Goal: Find specific page/section: Find specific page/section

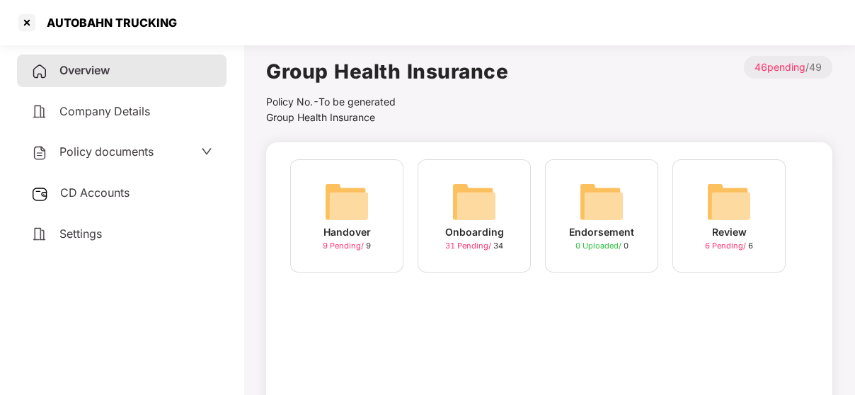
click at [478, 258] on div "Onboarding 31 Pending / 34" at bounding box center [474, 215] width 113 height 113
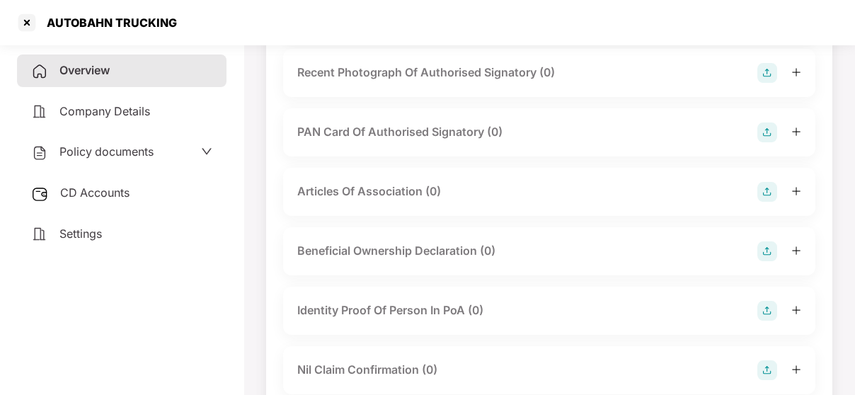
scroll to position [1818, 0]
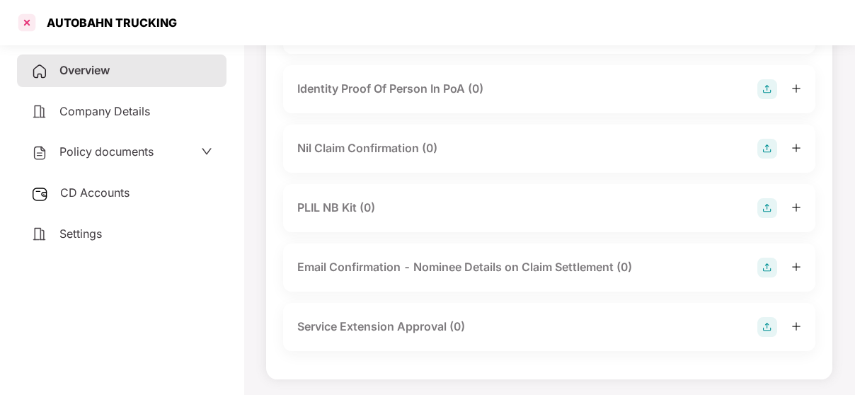
click at [20, 19] on div at bounding box center [27, 22] width 23 height 23
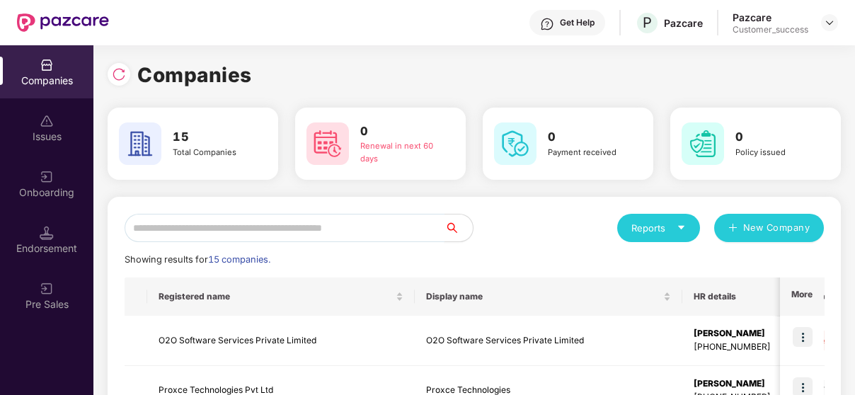
click at [239, 221] on input "text" at bounding box center [285, 228] width 320 height 28
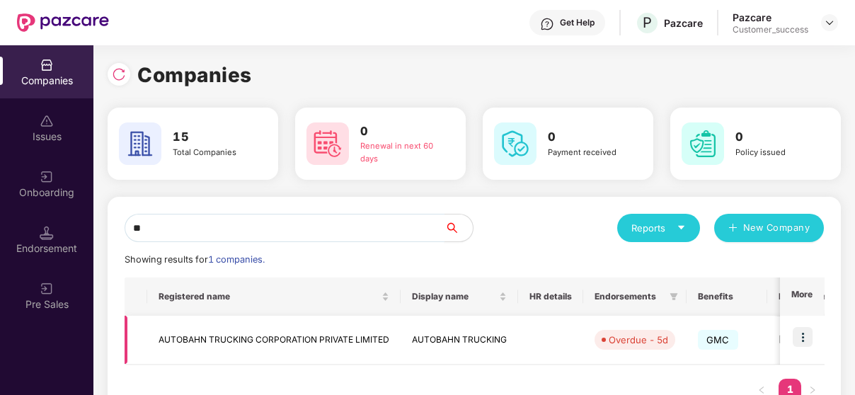
type input "**"
click at [222, 328] on td "AUTOBAHN TRUCKING CORPORATION PRIVATE LIMITED" at bounding box center [273, 340] width 253 height 49
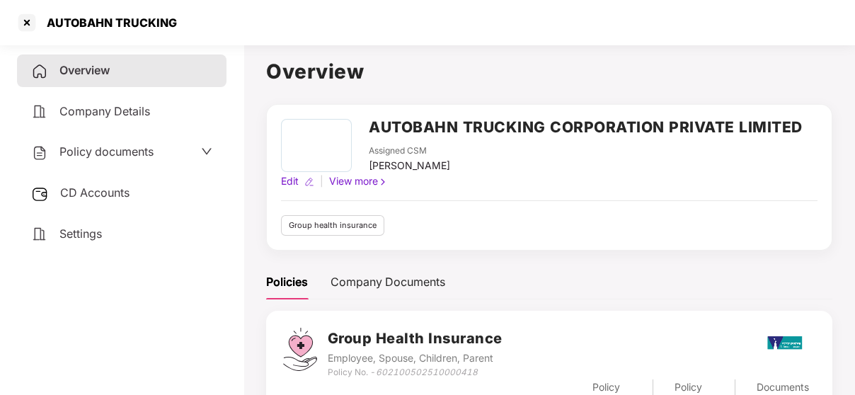
click at [76, 161] on div "Policy documents" at bounding box center [92, 152] width 122 height 18
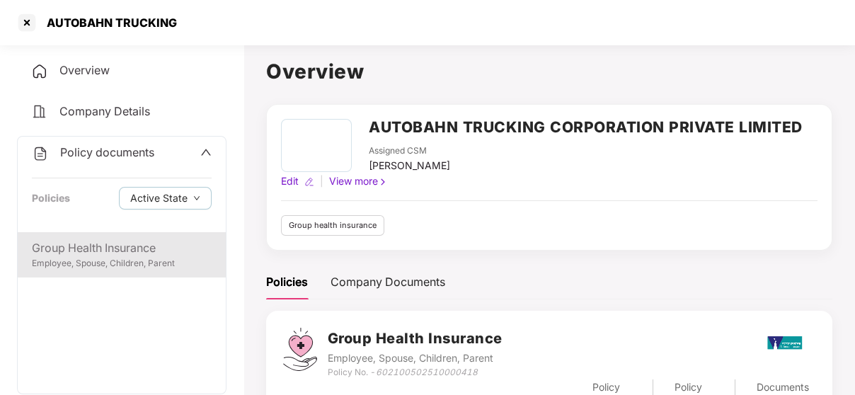
click at [70, 244] on div "Group Health Insurance" at bounding box center [122, 248] width 180 height 18
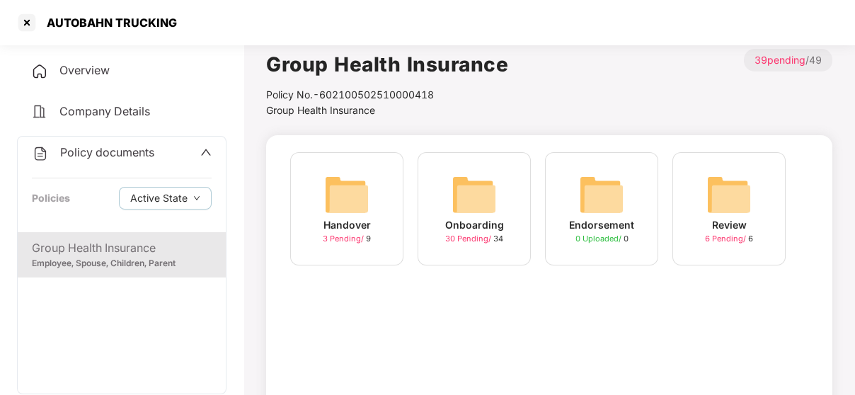
scroll to position [8, 0]
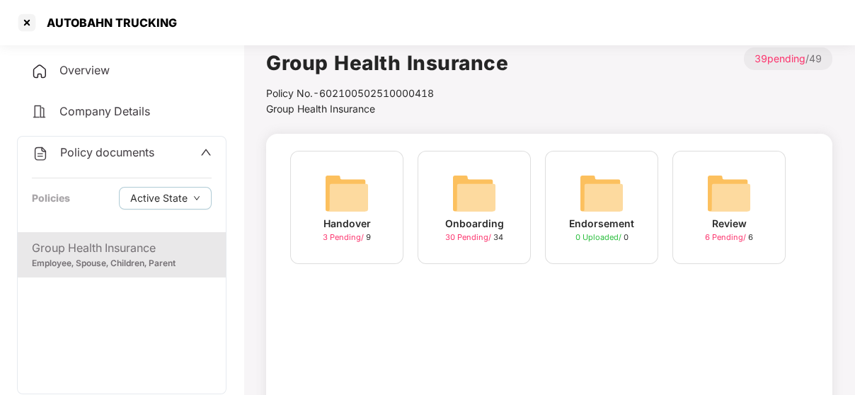
click at [478, 181] on img at bounding box center [474, 193] width 45 height 45
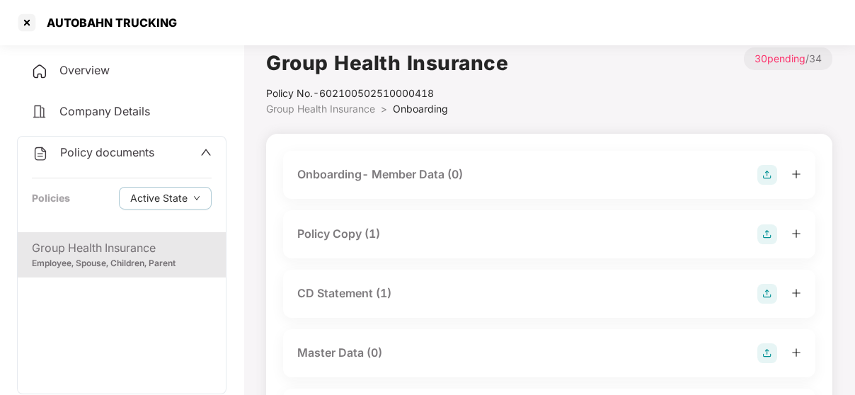
scroll to position [11, 0]
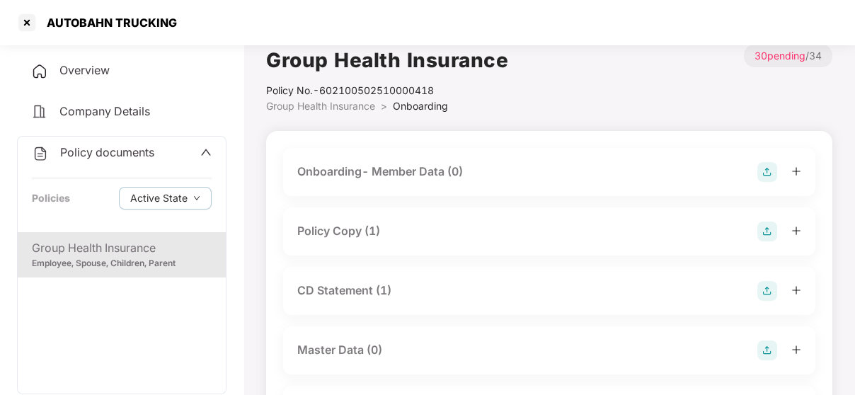
click at [399, 236] on div "Policy Copy (1)" at bounding box center [549, 232] width 504 height 20
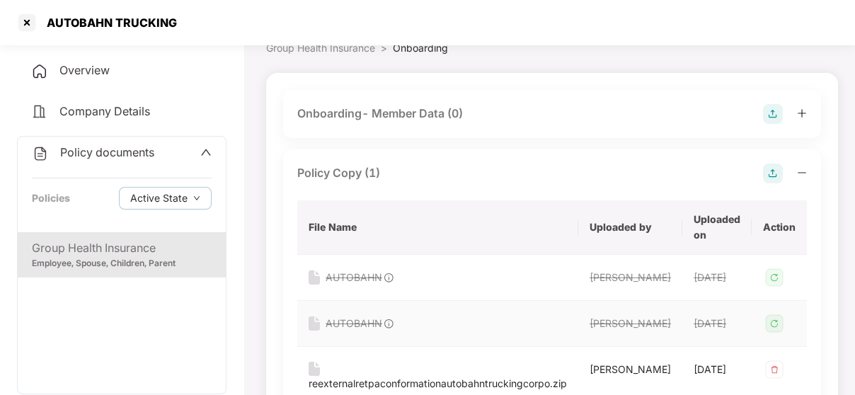
scroll to position [69, 0]
click at [369, 173] on div "Policy Copy (1)" at bounding box center [338, 174] width 83 height 18
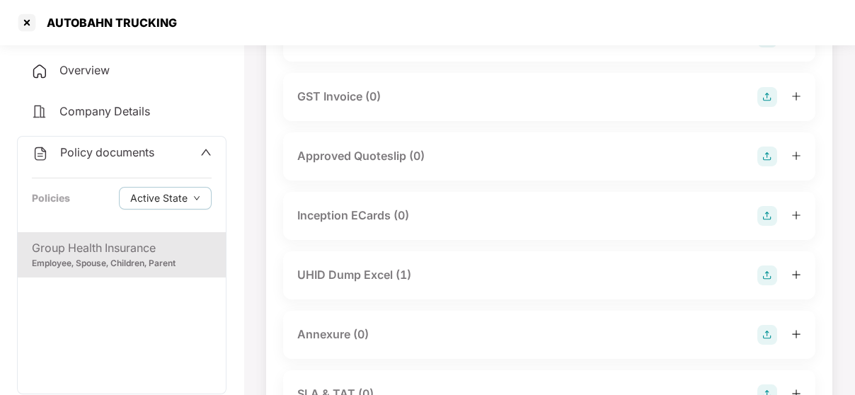
scroll to position [0, 0]
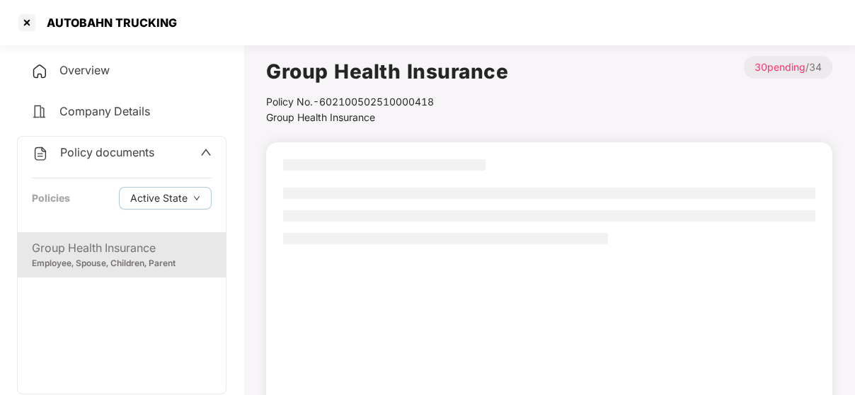
scroll to position [8, 0]
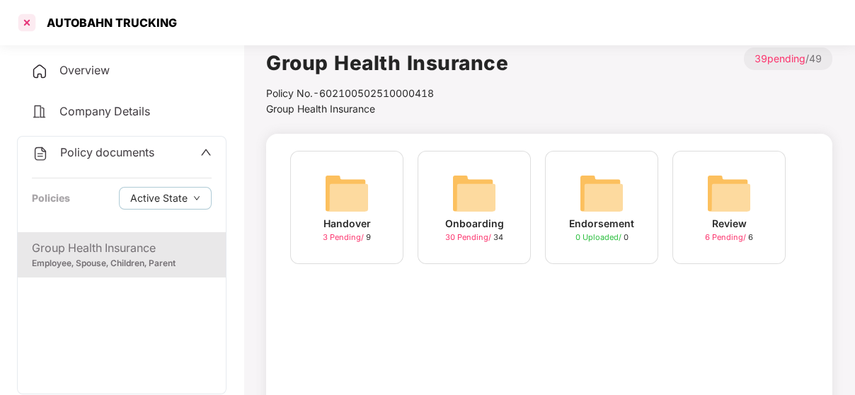
click at [19, 23] on div at bounding box center [27, 22] width 23 height 23
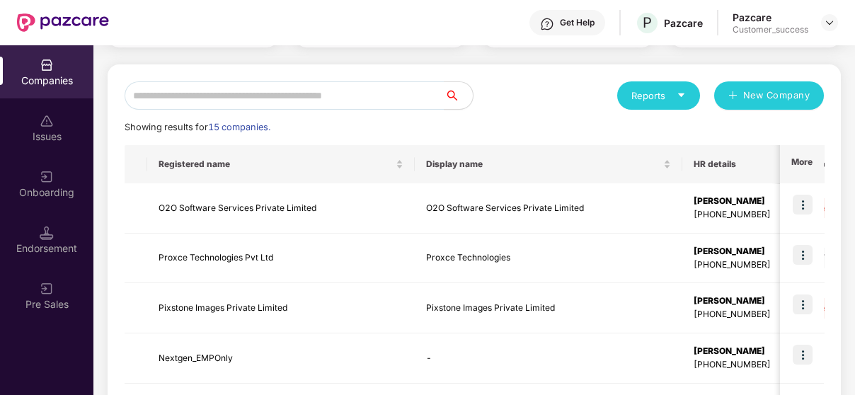
scroll to position [134, 0]
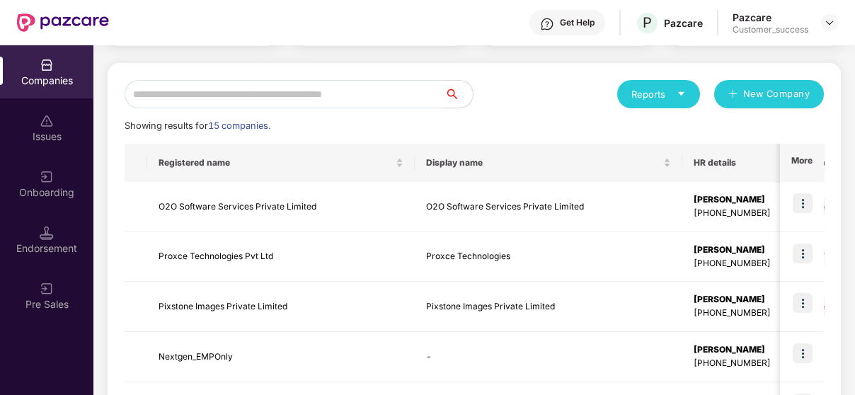
click at [230, 85] on input "text" at bounding box center [285, 94] width 320 height 28
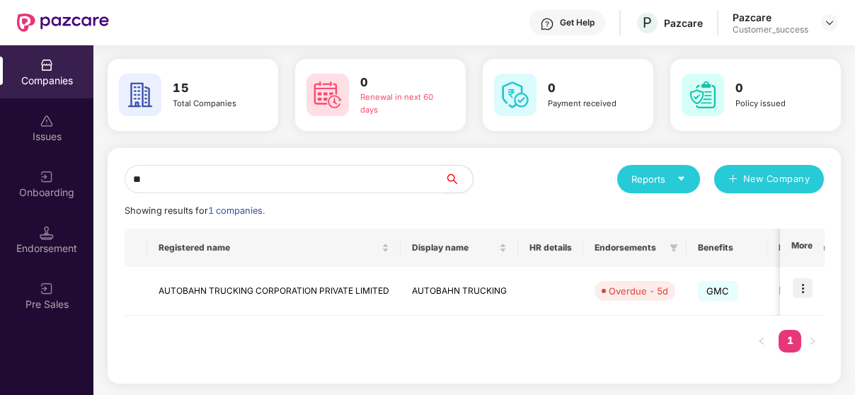
scroll to position [48, 0]
type input "***"
click at [803, 288] on img at bounding box center [803, 289] width 20 height 20
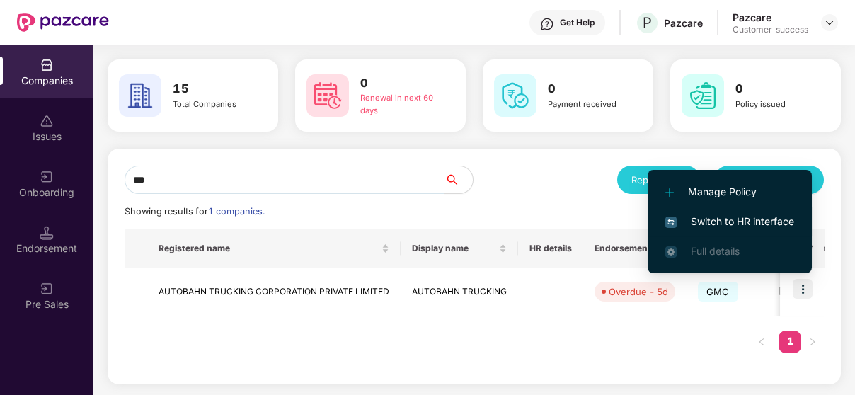
click at [710, 214] on span "Switch to HR interface" at bounding box center [729, 222] width 129 height 16
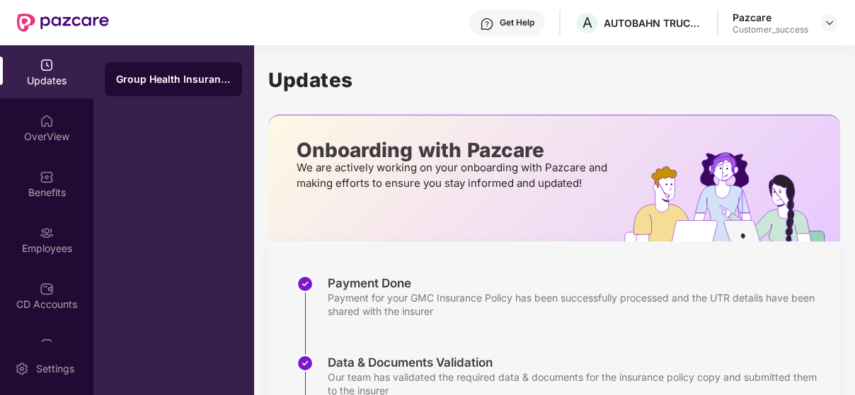
scroll to position [370, 0]
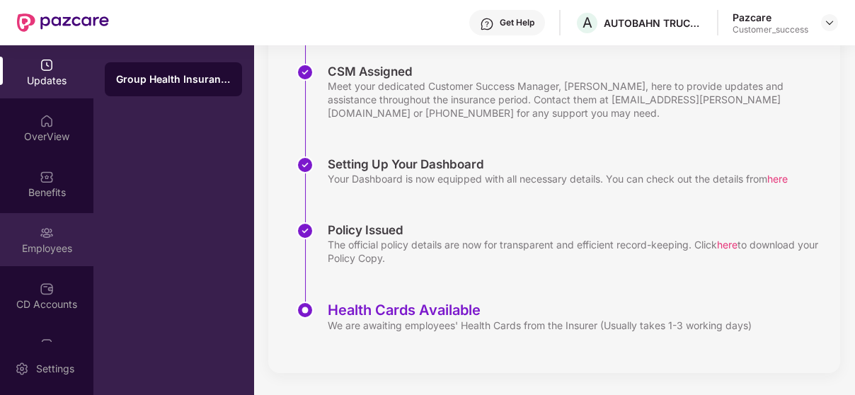
click at [46, 251] on div "Employees" at bounding box center [46, 248] width 93 height 14
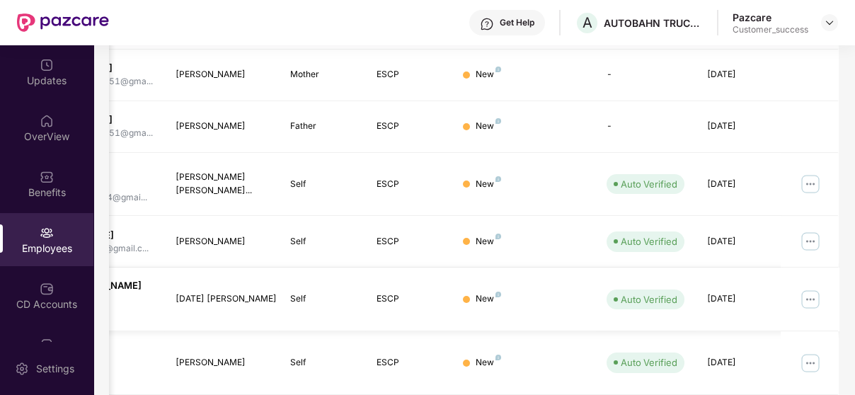
scroll to position [474, 0]
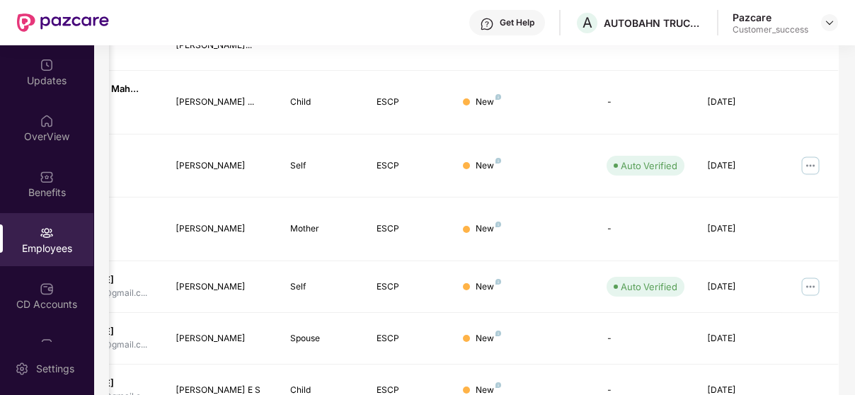
scroll to position [521, 0]
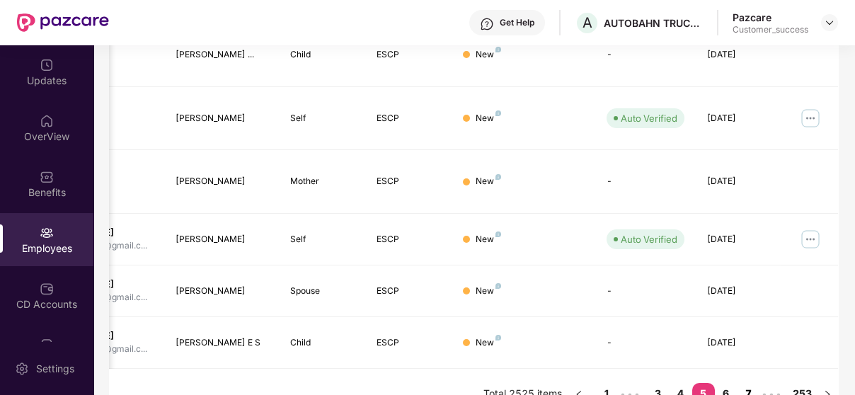
click at [745, 383] on link "7" at bounding box center [749, 393] width 23 height 21
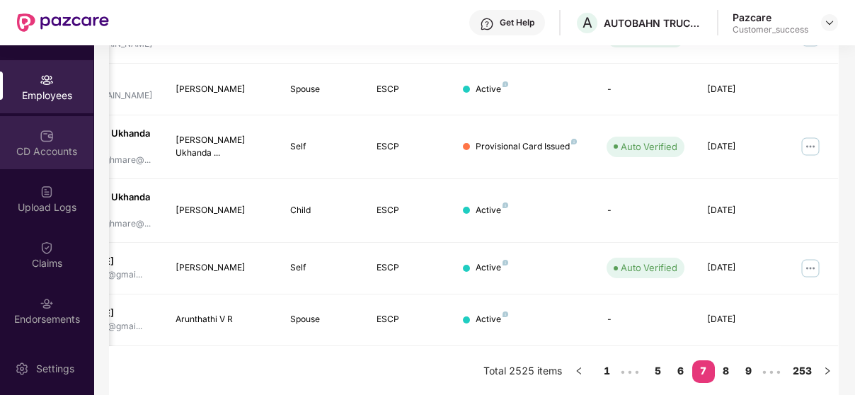
scroll to position [159, 0]
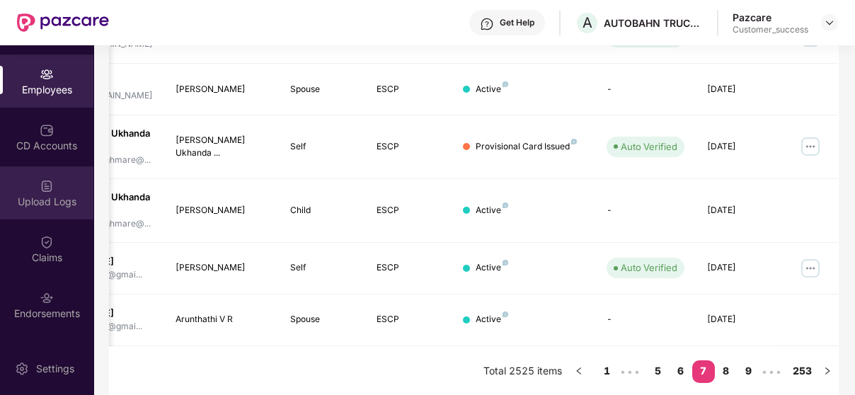
click at [45, 188] on img at bounding box center [47, 186] width 14 height 14
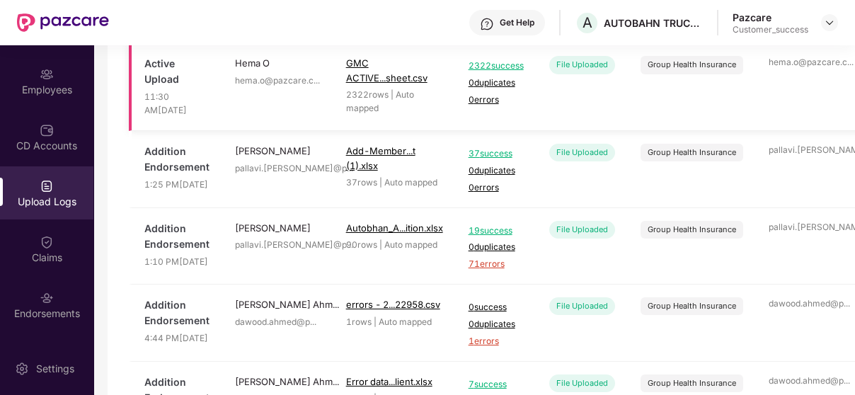
scroll to position [157, 0]
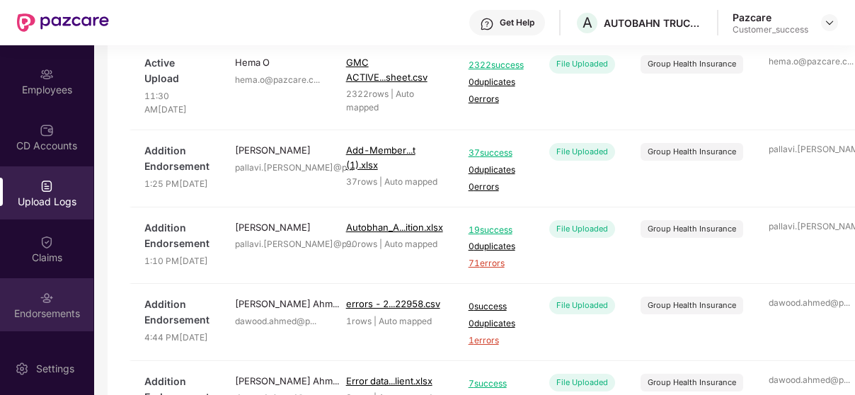
click at [27, 304] on div "Endorsements" at bounding box center [46, 304] width 93 height 53
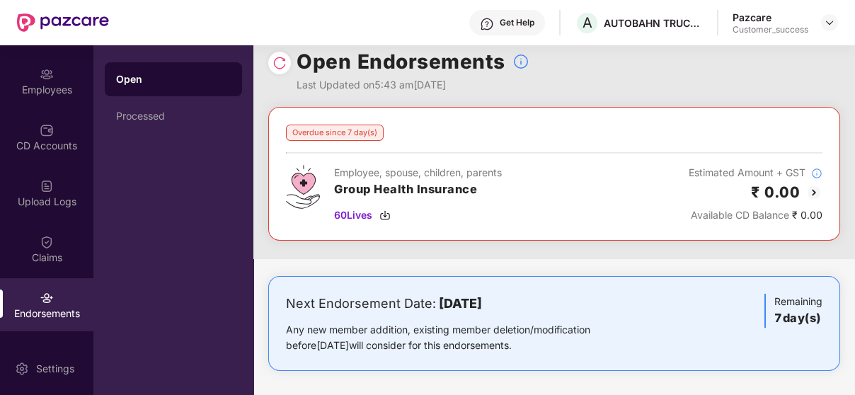
scroll to position [19, 0]
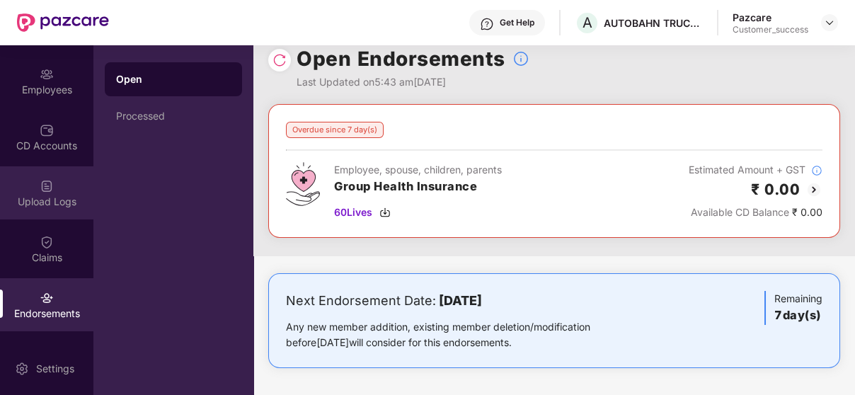
click at [53, 195] on div "Upload Logs" at bounding box center [46, 202] width 93 height 14
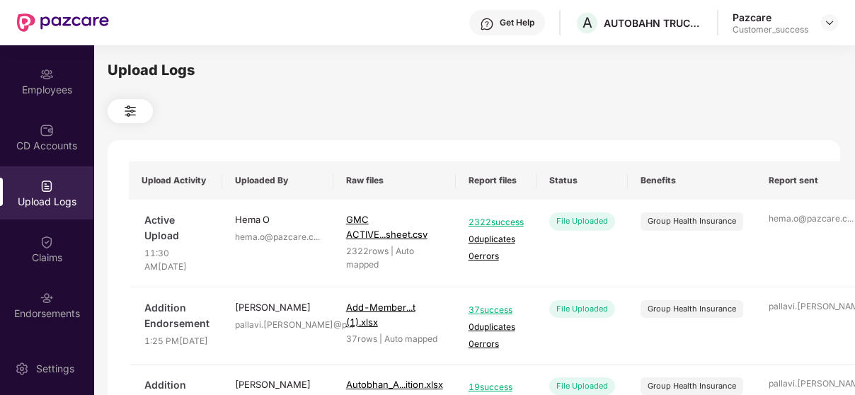
click at [266, 200] on th "Uploaded By" at bounding box center [277, 180] width 111 height 38
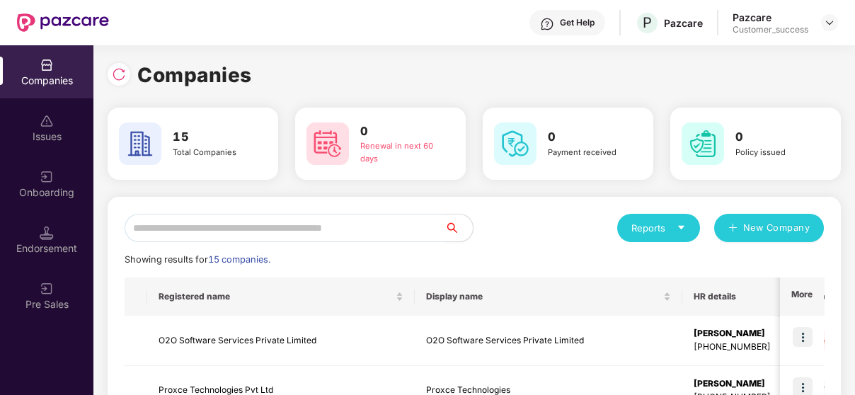
click at [217, 223] on input "text" at bounding box center [285, 228] width 320 height 28
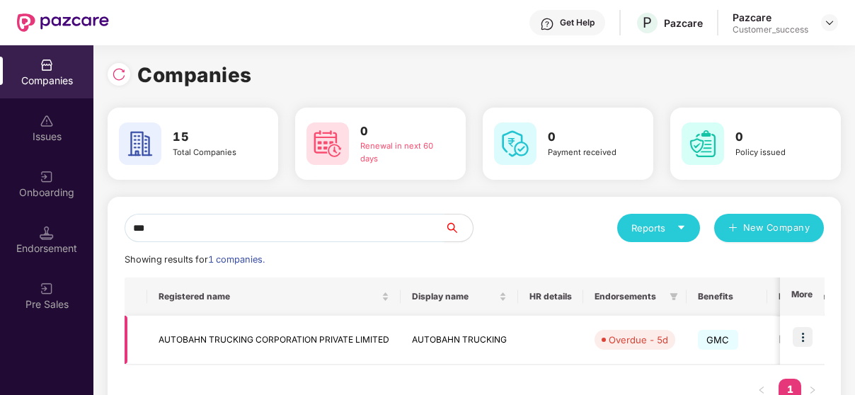
type input "***"
click at [801, 329] on img at bounding box center [803, 337] width 20 height 20
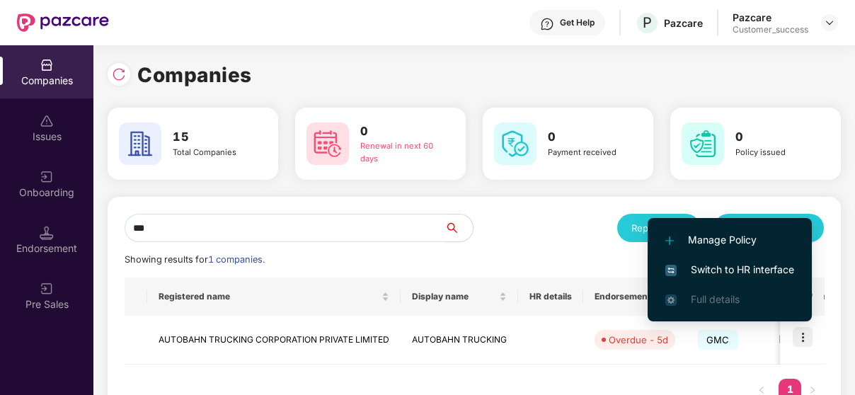
click at [730, 270] on span "Switch to HR interface" at bounding box center [729, 270] width 129 height 16
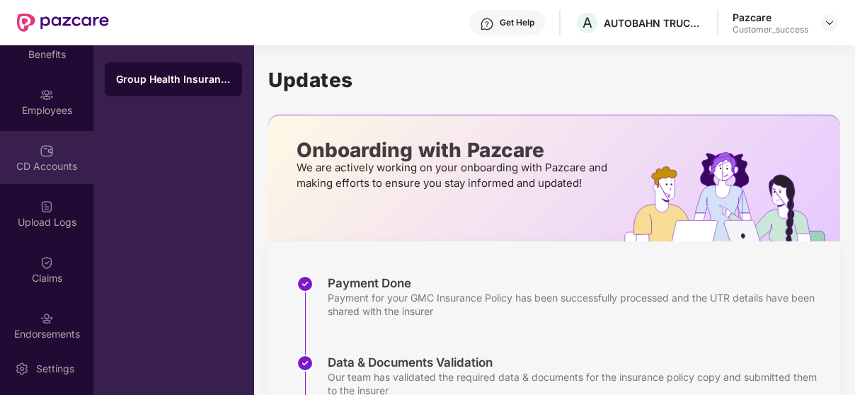
scroll to position [206, 0]
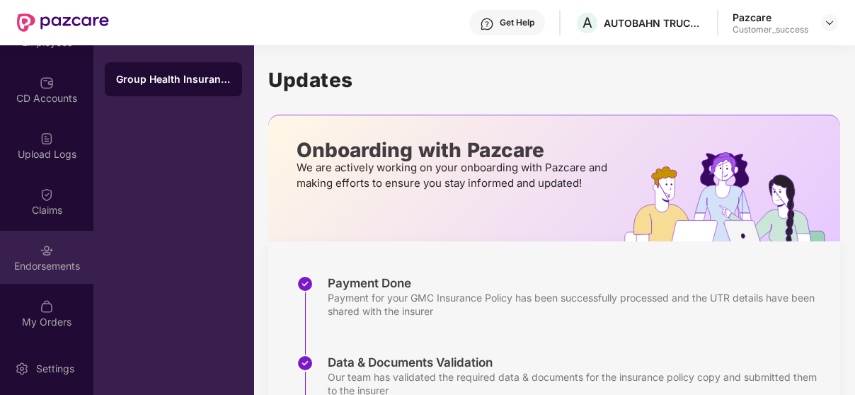
click at [43, 234] on div "Endorsements" at bounding box center [46, 257] width 93 height 53
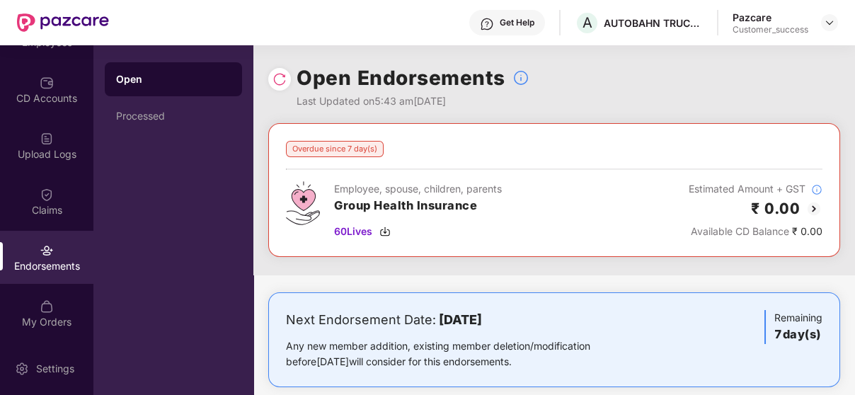
scroll to position [19, 0]
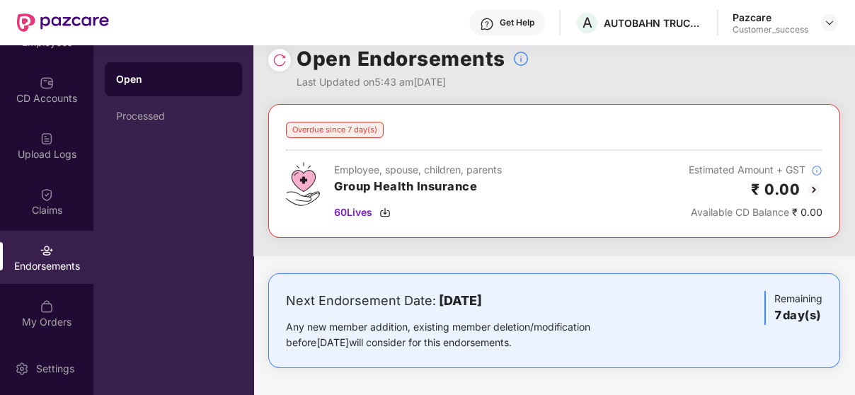
click at [815, 186] on img at bounding box center [814, 189] width 17 height 17
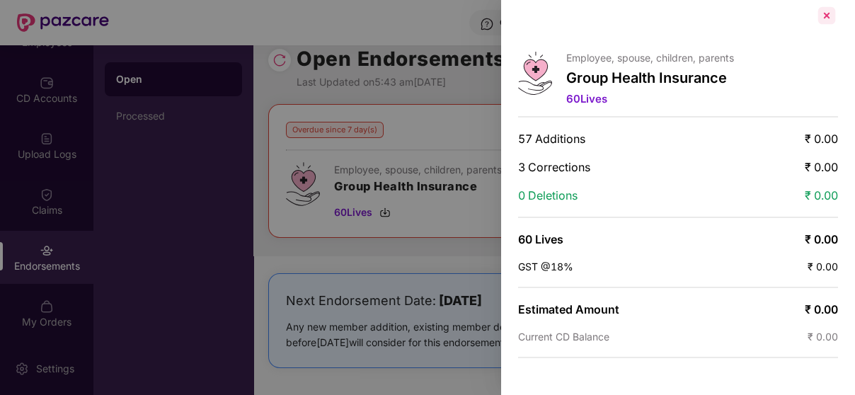
scroll to position [0, 0]
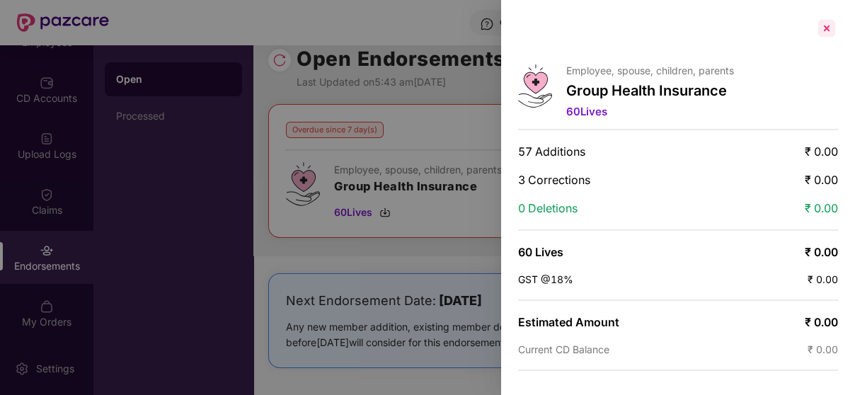
click at [827, 36] on div at bounding box center [826, 28] width 23 height 23
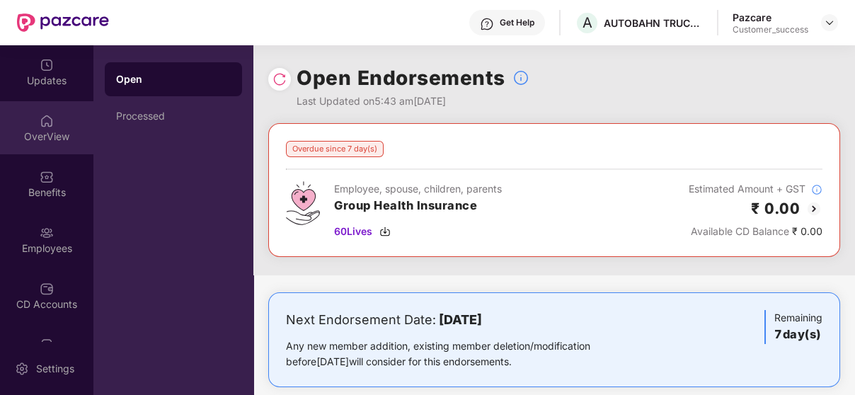
click at [39, 107] on div "OverView" at bounding box center [46, 127] width 93 height 53
